Goal: Task Accomplishment & Management: Complete application form

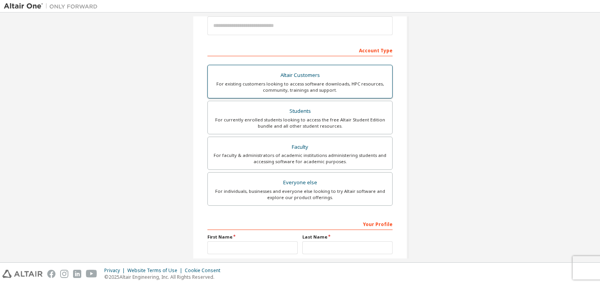
scroll to position [96, 0]
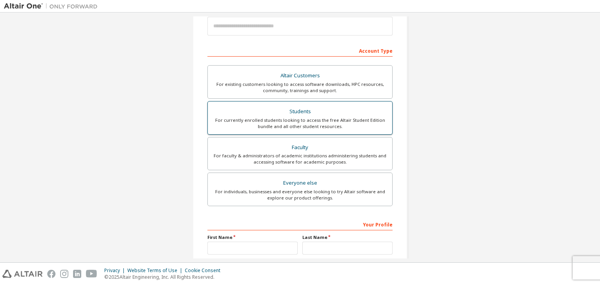
click at [290, 113] on div "Students" at bounding box center [299, 111] width 175 height 11
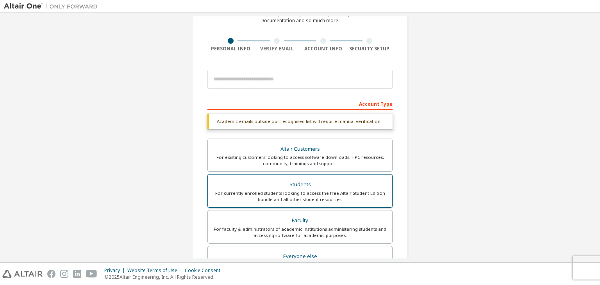
scroll to position [43, 0]
click at [256, 109] on div "Account Type" at bounding box center [299, 104] width 185 height 12
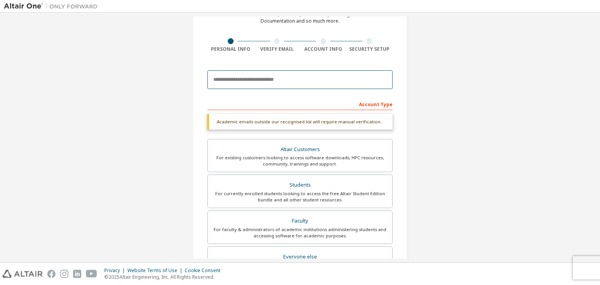
click at [231, 71] on input "email" at bounding box center [299, 79] width 185 height 19
type input "**********"
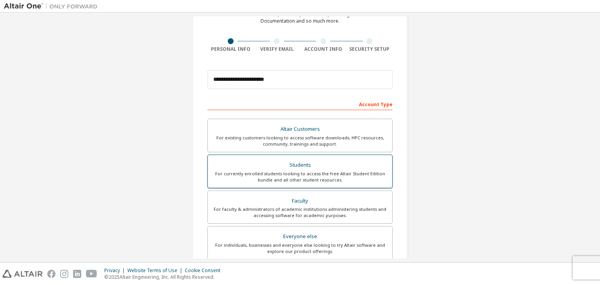
click at [309, 161] on div "Students" at bounding box center [299, 165] width 175 height 11
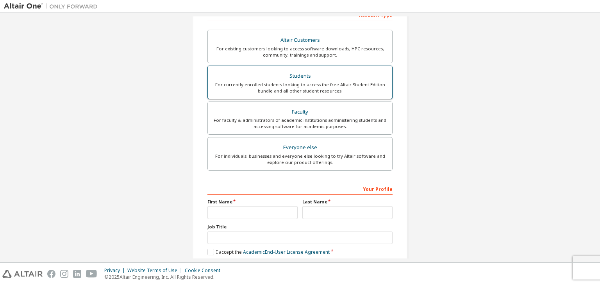
scroll to position [170, 0]
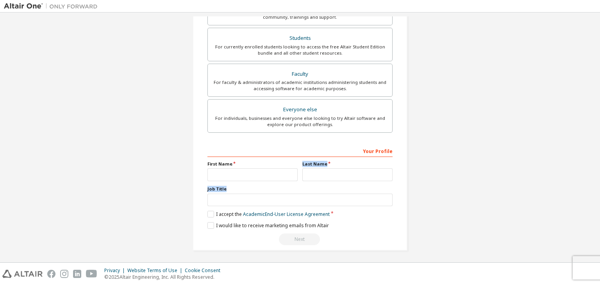
drag, startPoint x: 260, startPoint y: 181, endPoint x: 257, endPoint y: 178, distance: 4.1
click at [257, 178] on div "Your Profile First Name Last Name Job Title Please provide State/Province to he…" at bounding box center [299, 194] width 185 height 101
click at [257, 178] on input "text" at bounding box center [252, 174] width 90 height 13
type input "*"
type input "********"
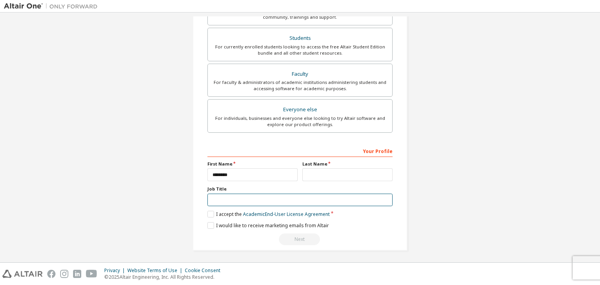
click at [244, 194] on input "text" at bounding box center [299, 200] width 185 height 13
type input "*"
type input "**********"
click at [215, 213] on label "I accept the Academic End-User License Agreement" at bounding box center [268, 214] width 122 height 7
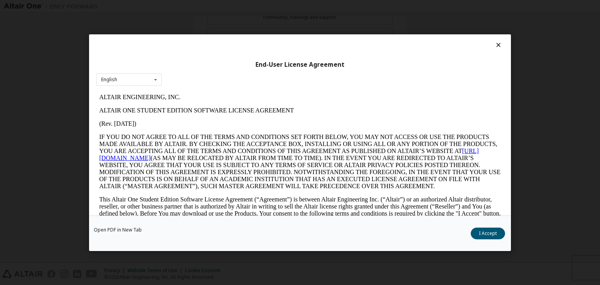
scroll to position [0, 0]
click at [473, 234] on button "I Accept" at bounding box center [487, 234] width 34 height 12
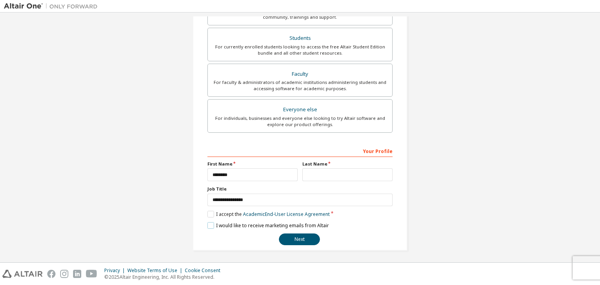
click at [232, 227] on label "I would like to receive marketing emails from Altair" at bounding box center [267, 225] width 121 height 7
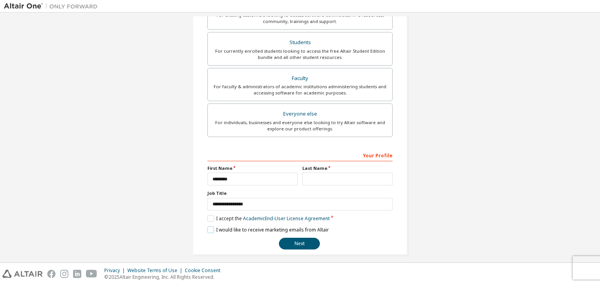
scroll to position [170, 0]
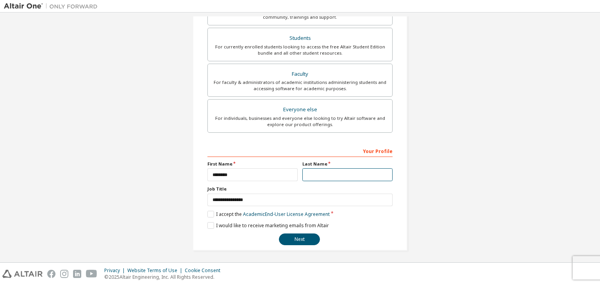
click at [321, 172] on input "text" at bounding box center [347, 174] width 90 height 13
type input "**"
click at [290, 231] on div "**********" at bounding box center [299, 194] width 185 height 101
click at [291, 235] on button "Next" at bounding box center [299, 239] width 41 height 12
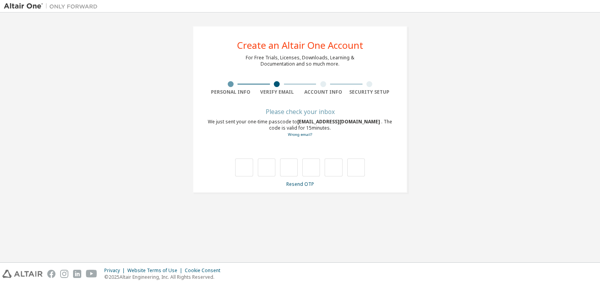
scroll to position [0, 0]
type input "*"
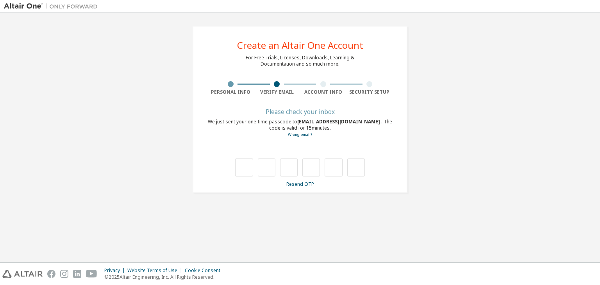
type input "*"
